Goal: Information Seeking & Learning: Check status

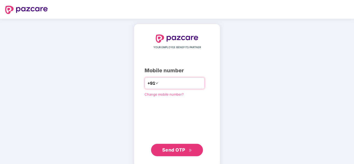
type input "**********"
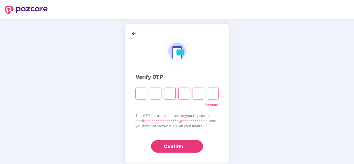
click at [144, 97] on input "Please enter verification code. Digit 1" at bounding box center [142, 94] width 12 height 12
paste input "*"
type input "*"
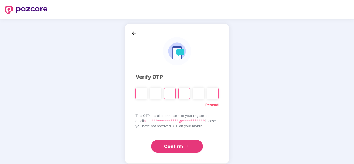
type input "*"
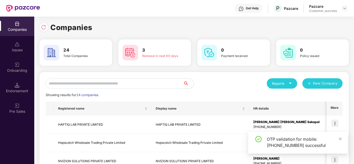
click at [221, 82] on div "Reports New Company" at bounding box center [268, 83] width 149 height 10
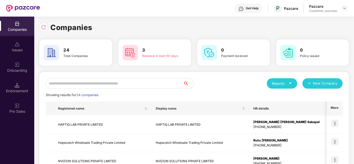
click at [221, 81] on div "Reports New Company" at bounding box center [268, 83] width 149 height 10
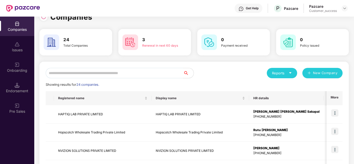
click at [221, 75] on div "Reports New Company" at bounding box center [268, 73] width 149 height 10
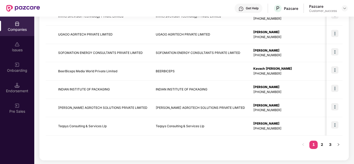
scroll to position [164, 0]
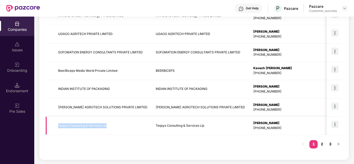
drag, startPoint x: 113, startPoint y: 125, endPoint x: 59, endPoint y: 126, distance: 54.1
click at [59, 126] on td "Teqsys Consulting & Services Llp" at bounding box center [103, 126] width 98 height 18
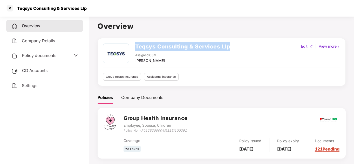
drag, startPoint x: 237, startPoint y: 47, endPoint x: 133, endPoint y: 43, distance: 104.6
click at [133, 43] on div "Teqsys Consulting & Services Llp Assigned CSM [PERSON_NAME] Edit | View more Gr…" at bounding box center [222, 62] width 248 height 48
copy h2 "Teqsys Consulting & Services Llp"
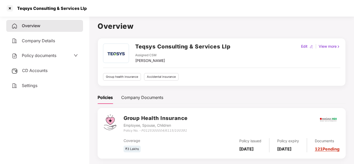
click at [178, 21] on h1 "Overview" at bounding box center [222, 26] width 248 height 11
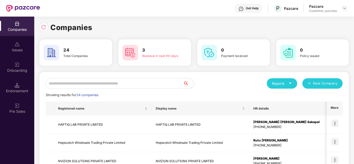
click at [84, 84] on input "text" at bounding box center [115, 83] width 138 height 10
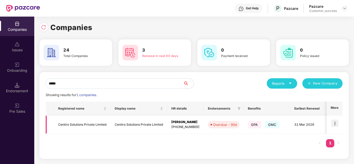
type input "*****"
click at [337, 123] on img at bounding box center [335, 123] width 7 height 7
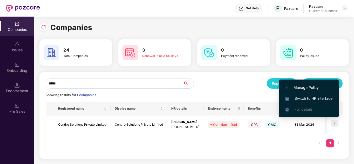
click at [310, 100] on span "Switch to HR interface" at bounding box center [309, 99] width 47 height 6
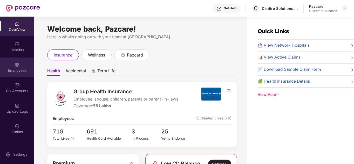
click at [3, 71] on div "Employees" at bounding box center [17, 70] width 34 height 5
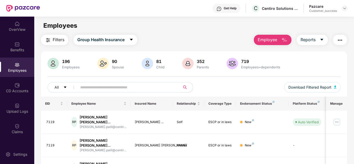
click at [97, 88] on input "text" at bounding box center [126, 88] width 93 height 8
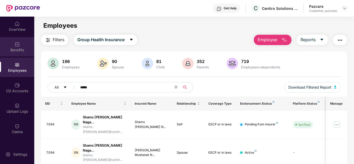
type input "*****"
click at [15, 45] on img at bounding box center [17, 44] width 5 height 5
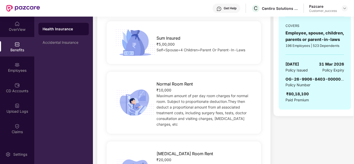
scroll to position [104, 0]
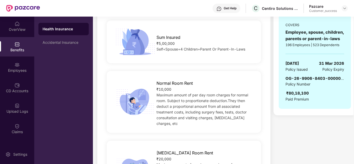
click at [292, 78] on span "OG-26-9906-8403-00000010" at bounding box center [317, 78] width 63 height 5
drag, startPoint x: 286, startPoint y: 79, endPoint x: 342, endPoint y: 79, distance: 55.6
click at [342, 79] on span "OG-26-9906-8403-00000010" at bounding box center [317, 78] width 63 height 5
click at [328, 78] on span "OG-26-9906-8403-00000010" at bounding box center [317, 78] width 63 height 5
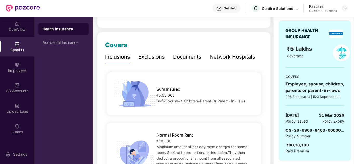
scroll to position [65, 0]
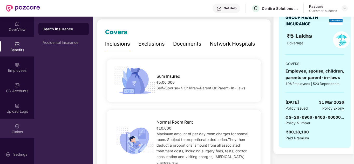
click at [16, 128] on img at bounding box center [17, 126] width 5 height 5
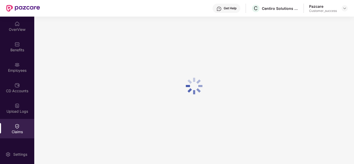
scroll to position [0, 0]
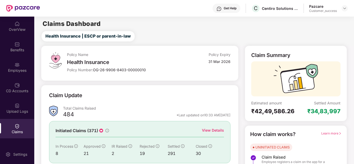
click at [210, 131] on div "View Details" at bounding box center [213, 131] width 22 height 6
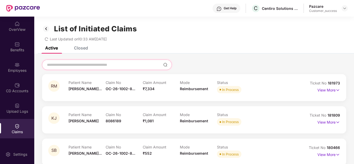
click at [81, 65] on input at bounding box center [104, 64] width 115 height 5
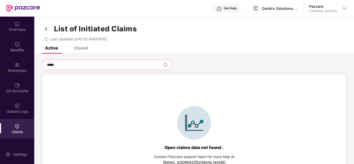
type input "*****"
click at [77, 48] on div "Closed" at bounding box center [81, 47] width 14 height 5
click at [82, 47] on div "Closed" at bounding box center [81, 47] width 14 height 5
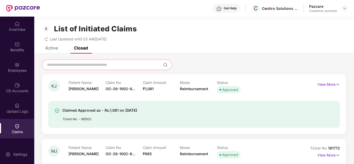
drag, startPoint x: 82, startPoint y: 47, endPoint x: 78, endPoint y: 64, distance: 17.6
click at [78, 64] on input at bounding box center [104, 64] width 115 height 5
click at [105, 64] on input at bounding box center [104, 64] width 115 height 5
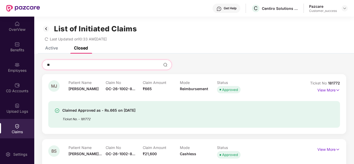
click at [105, 64] on input "**" at bounding box center [104, 64] width 115 height 5
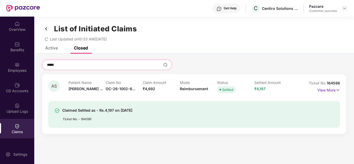
type input "*****"
click at [53, 49] on div "Active" at bounding box center [51, 47] width 13 height 5
click at [50, 48] on div "Active" at bounding box center [51, 47] width 13 height 5
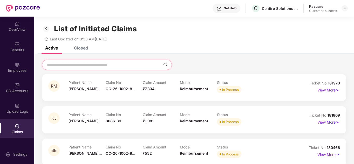
click at [72, 66] on input at bounding box center [104, 64] width 115 height 5
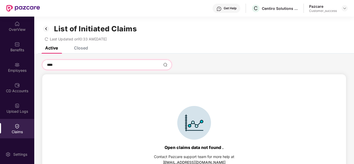
click at [108, 65] on input "****" at bounding box center [104, 64] width 115 height 5
type input "*"
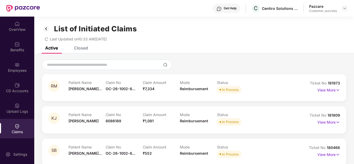
click at [201, 65] on div at bounding box center [194, 65] width 305 height 10
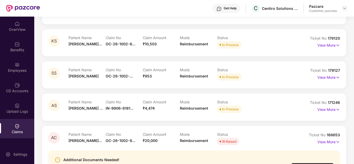
scroll to position [274, 0]
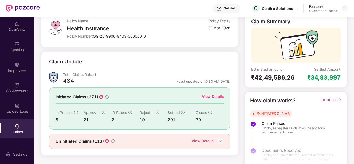
scroll to position [39, 0]
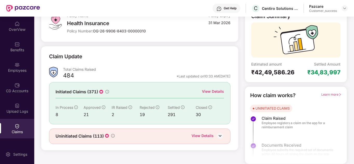
click at [207, 135] on div "View Details" at bounding box center [203, 136] width 22 height 7
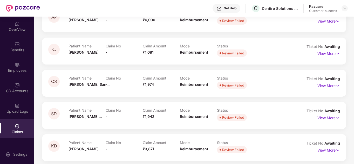
scroll to position [0, 0]
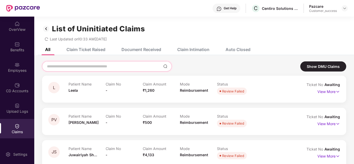
click at [81, 65] on input at bounding box center [104, 66] width 115 height 5
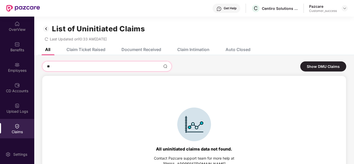
type input "*"
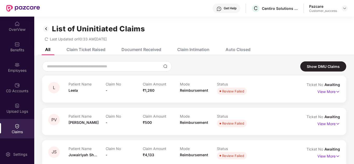
click at [204, 55] on div "Claim Intimation" at bounding box center [190, 49] width 40 height 11
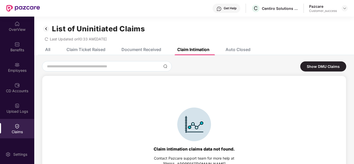
click at [77, 50] on div "Claim Ticket Raised" at bounding box center [86, 49] width 39 height 5
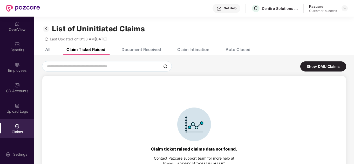
click at [47, 53] on div "All" at bounding box center [43, 49] width 13 height 11
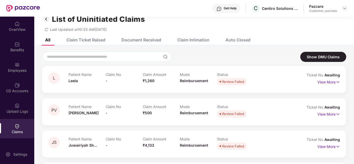
scroll to position [10, 0]
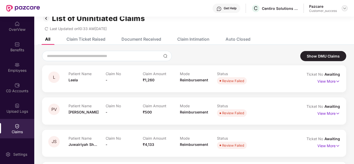
click at [347, 9] on img at bounding box center [345, 8] width 4 height 4
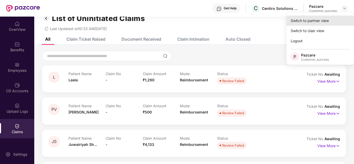
click at [321, 21] on div "Switch to partner view" at bounding box center [321, 21] width 68 height 10
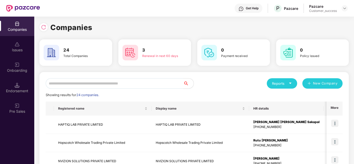
click at [93, 85] on input "text" at bounding box center [115, 83] width 138 height 10
type input "*"
click at [200, 85] on div "Reports New Company" at bounding box center [268, 83] width 149 height 10
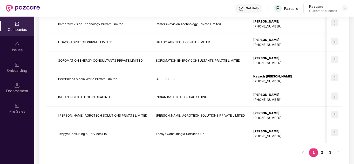
scroll to position [164, 0]
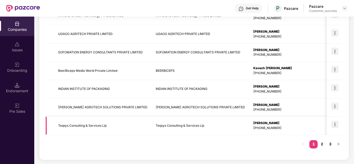
click at [336, 127] on img at bounding box center [335, 124] width 7 height 7
drag, startPoint x: 109, startPoint y: 123, endPoint x: 57, endPoint y: 129, distance: 52.1
click at [57, 129] on td "Teqsys Consulting & Services Llp" at bounding box center [103, 126] width 98 height 18
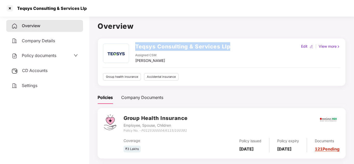
drag, startPoint x: 237, startPoint y: 45, endPoint x: 133, endPoint y: 47, distance: 104.5
click at [133, 47] on div "Teqsys Consulting & Services Llp Assigned CSM [PERSON_NAME] Edit | View more" at bounding box center [222, 54] width 238 height 20
copy h2 "Teqsys Consulting & Services Llp"
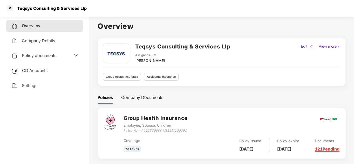
click at [234, 72] on div "Teqsys Consulting & Services Llp Assigned CSM [PERSON_NAME] Edit | View more Gr…" at bounding box center [222, 62] width 238 height 37
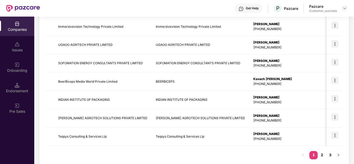
scroll to position [164, 0]
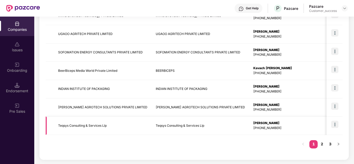
click at [337, 124] on img at bounding box center [335, 124] width 7 height 7
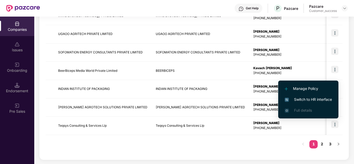
click at [304, 97] on span "Switch to HR interface" at bounding box center [308, 100] width 47 height 6
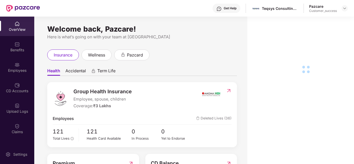
click at [0, 61] on div "Employees" at bounding box center [17, 67] width 34 height 19
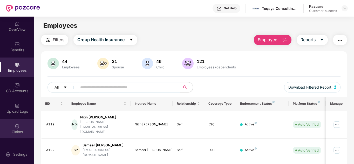
click at [19, 127] on img at bounding box center [17, 126] width 5 height 5
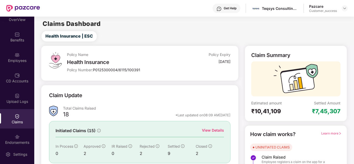
scroll to position [10, 0]
click at [113, 109] on div "Total Claims Raised" at bounding box center [146, 108] width 167 height 5
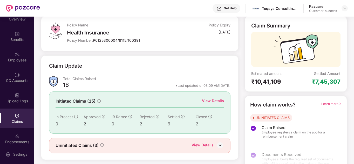
scroll to position [39, 0]
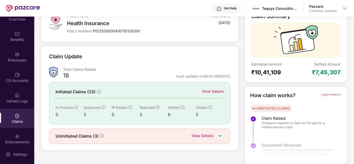
click at [208, 89] on div "View Details" at bounding box center [213, 92] width 22 height 6
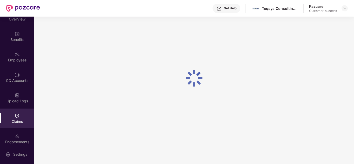
scroll to position [22, 0]
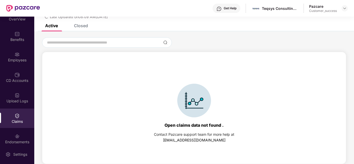
click at [78, 26] on div "Closed" at bounding box center [81, 25] width 14 height 5
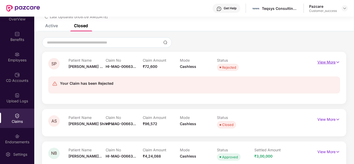
click at [329, 63] on p "View More" at bounding box center [329, 61] width 23 height 7
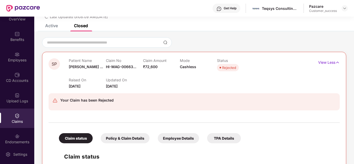
click at [259, 75] on div "Raised On [DATE] Updated On [DATE]" at bounding box center [180, 81] width 223 height 17
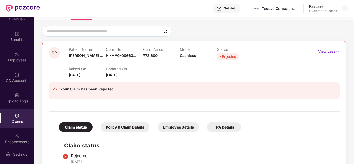
scroll to position [33, 0]
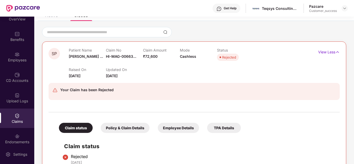
click at [118, 58] on span "HI-MAG-00663..." at bounding box center [121, 56] width 30 height 4
click at [111, 59] on div "Claim No HI-MAG-00663..." at bounding box center [124, 55] width 37 height 14
click at [113, 57] on span "HI-MAG-00663..." at bounding box center [121, 56] width 30 height 4
drag, startPoint x: 107, startPoint y: 68, endPoint x: 151, endPoint y: 69, distance: 44.2
click at [151, 69] on div "HI-MAG-006637770(0)" at bounding box center [129, 67] width 47 height 9
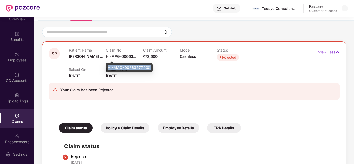
copy div "HI-MAG-006637770(0)"
click at [128, 58] on span "HI-MAG-00663..." at bounding box center [121, 56] width 30 height 4
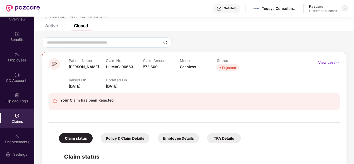
click at [344, 9] on img at bounding box center [345, 8] width 4 height 4
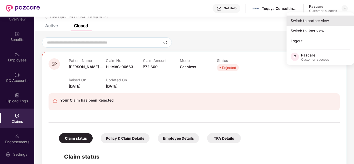
click at [321, 16] on div "Switch to partner view" at bounding box center [321, 21] width 68 height 10
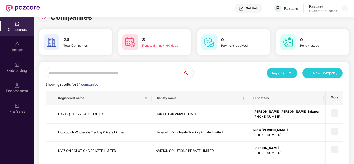
scroll to position [0, 0]
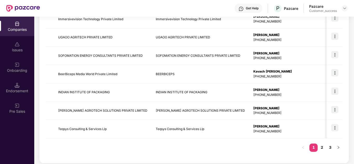
scroll to position [164, 0]
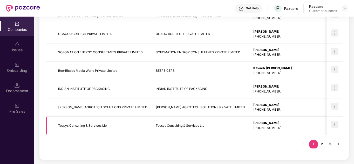
click at [335, 125] on img at bounding box center [335, 124] width 7 height 7
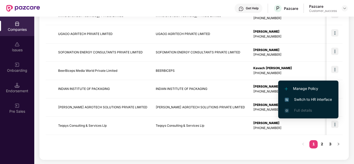
click at [308, 98] on span "Switch to HR interface" at bounding box center [308, 100] width 47 height 6
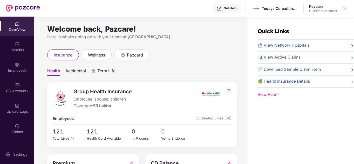
click at [19, 64] on div "Employees" at bounding box center [17, 67] width 34 height 19
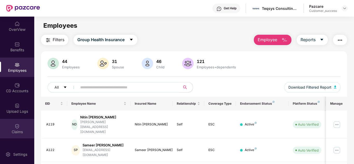
click at [15, 122] on div "Claims" at bounding box center [17, 128] width 34 height 19
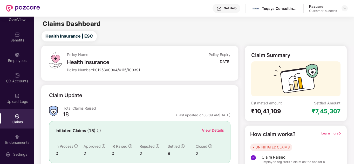
scroll to position [10, 0]
click at [149, 105] on div "Claim Update" at bounding box center [139, 99] width 181 height 14
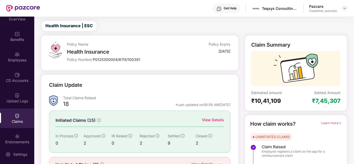
scroll to position [39, 0]
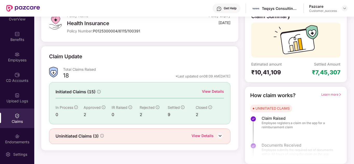
click at [209, 92] on div "View Details" at bounding box center [213, 92] width 22 height 6
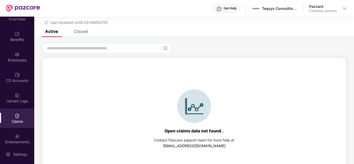
scroll to position [22, 0]
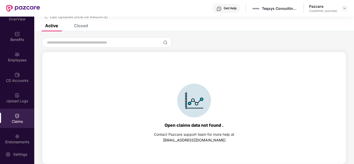
click at [77, 23] on div "List of Initiated Claims Last Updated on 08:09 AM[DATE]" at bounding box center [194, 9] width 320 height 30
click at [79, 24] on div "List of Initiated Claims Last Updated on 08:09 AM[DATE]" at bounding box center [194, 9] width 320 height 30
click at [82, 25] on div "Closed" at bounding box center [81, 25] width 14 height 5
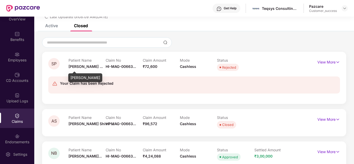
drag, startPoint x: 70, startPoint y: 76, endPoint x: 109, endPoint y: 80, distance: 39.4
click at [102, 80] on div "[PERSON_NAME]" at bounding box center [85, 78] width 34 height 9
copy div "[PERSON_NAME]"
